Goal: Transaction & Acquisition: Purchase product/service

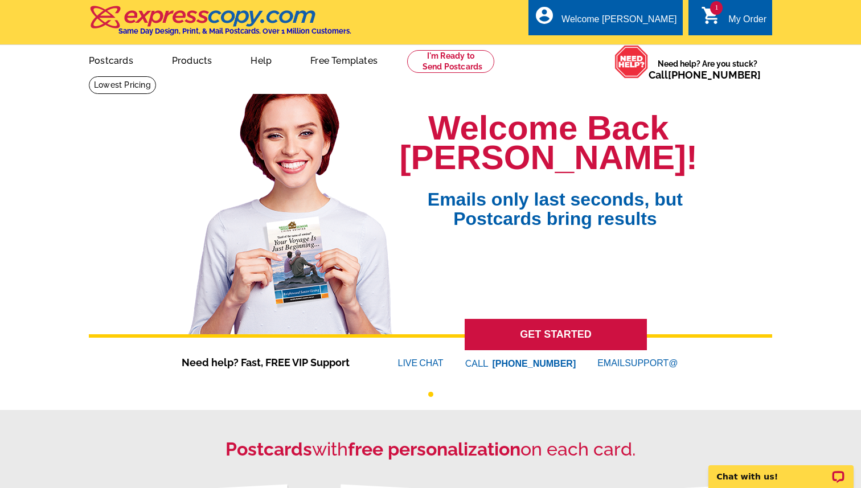
click at [719, 21] on icon "shopping_cart" at bounding box center [711, 15] width 20 height 20
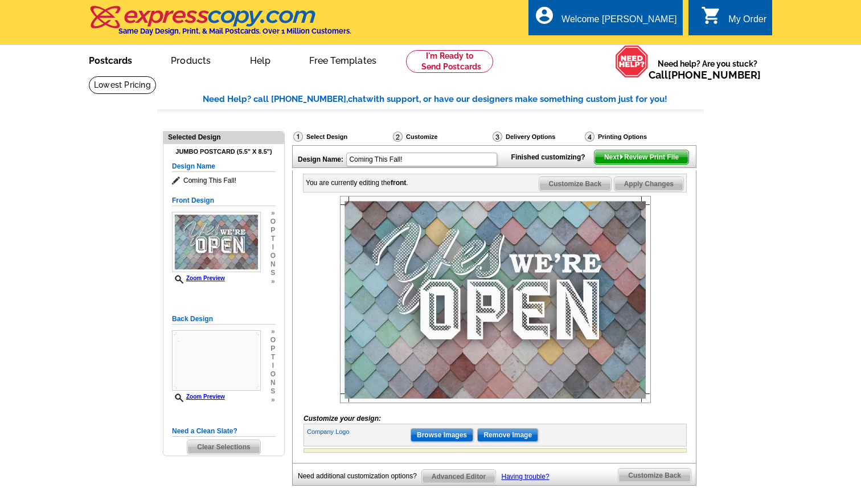
click at [106, 60] on link "Postcards" at bounding box center [111, 59] width 80 height 27
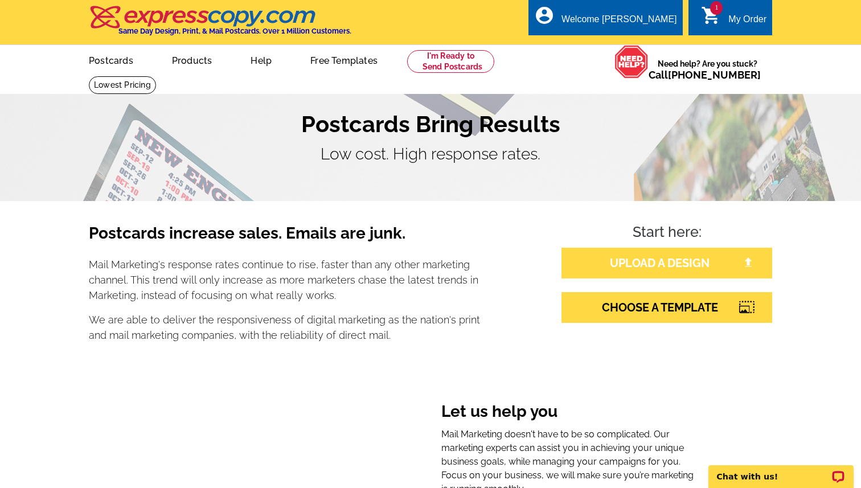
click at [730, 265] on link "UPLOAD A DESIGN" at bounding box center [666, 263] width 211 height 31
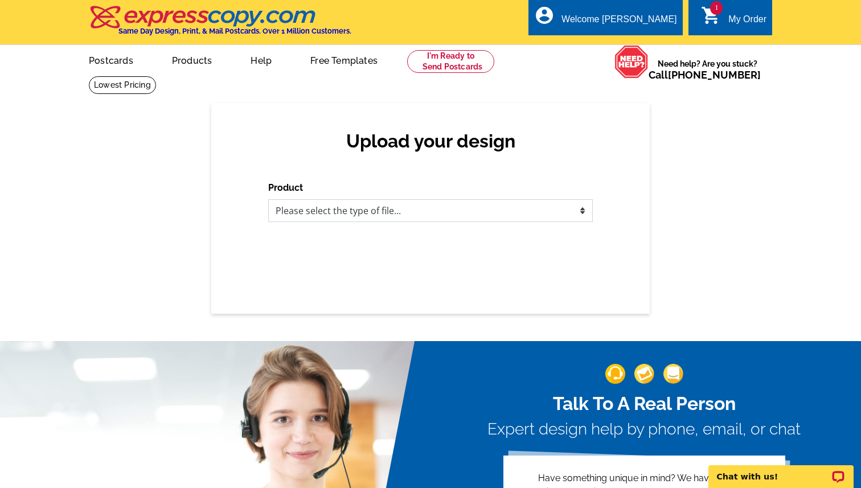
click at [577, 212] on select "Please select the type of file... Postcards Business Cards Letters and flyers G…" at bounding box center [430, 210] width 325 height 23
select select "1"
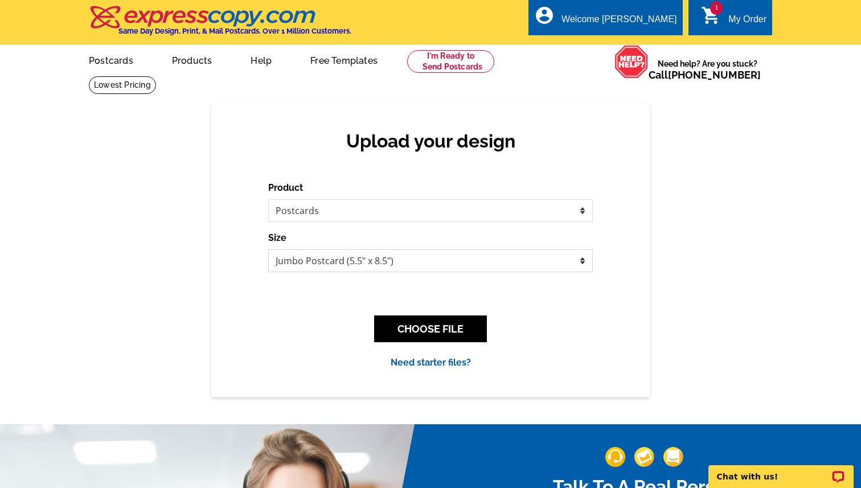
click at [582, 261] on select "Jumbo Postcard (5.5" x 8.5") Regular Postcard (4.25" x 5.6") Panoramic Postcard…" at bounding box center [430, 260] width 325 height 23
select select "1"
click at [460, 327] on button "CHOOSE FILE" at bounding box center [430, 328] width 113 height 27
